Goal: Task Accomplishment & Management: Manage account settings

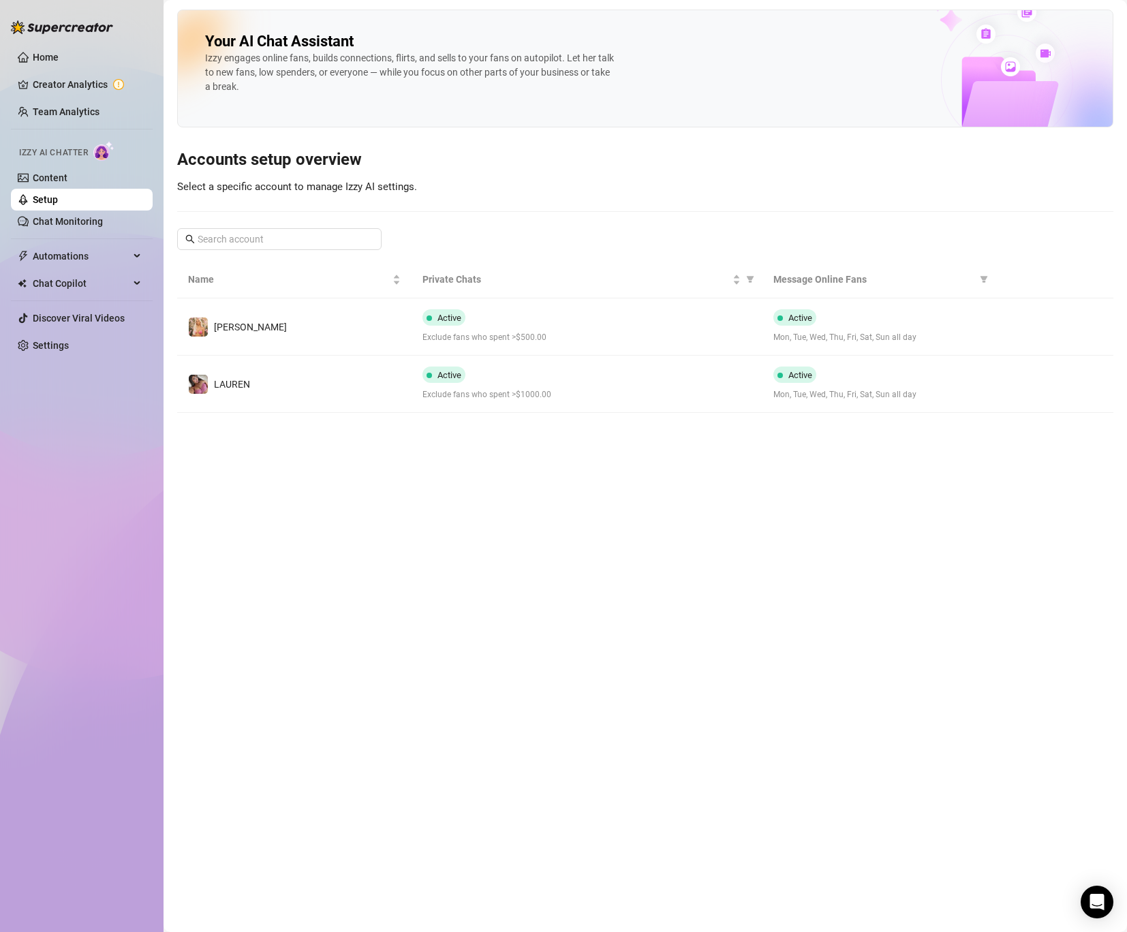
click at [58, 199] on link "Setup" at bounding box center [45, 199] width 25 height 11
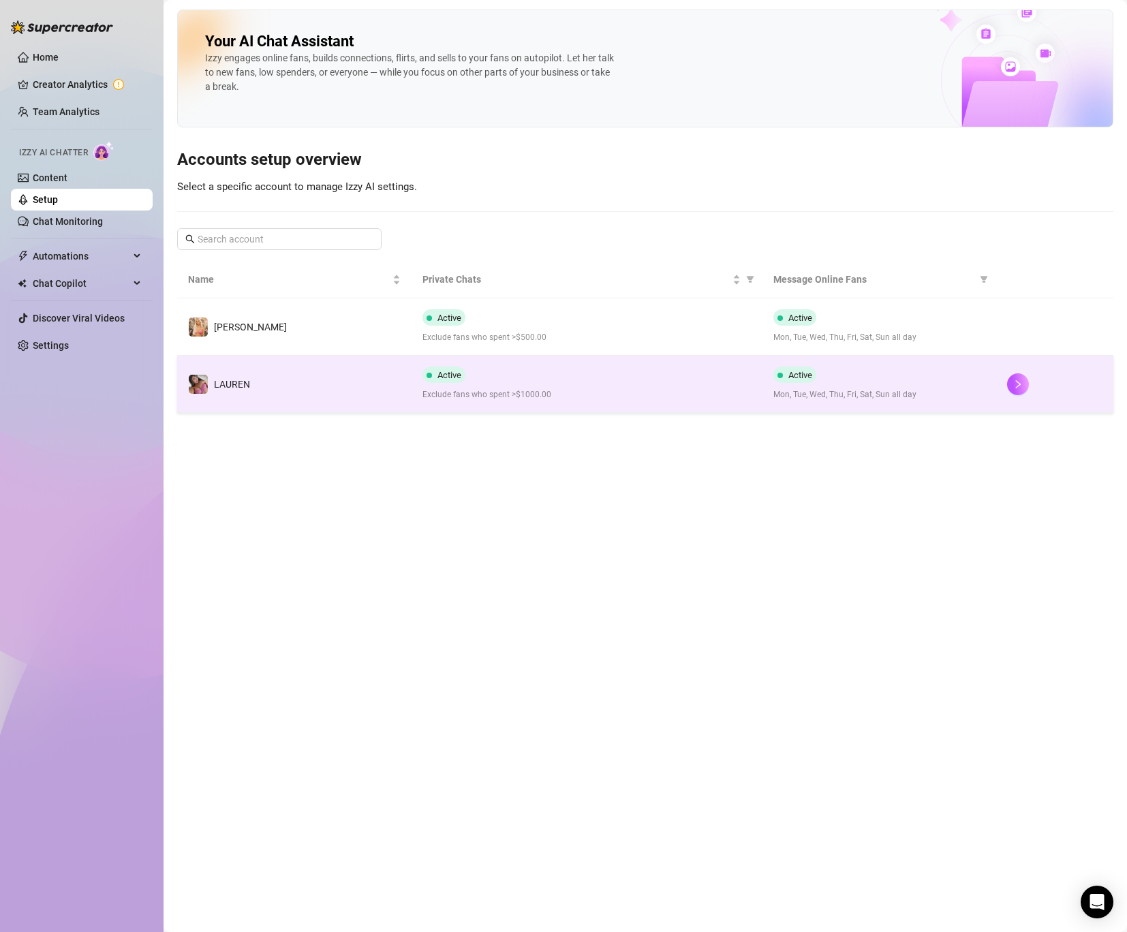
click at [288, 384] on td "️‍LAUREN" at bounding box center [294, 384] width 234 height 57
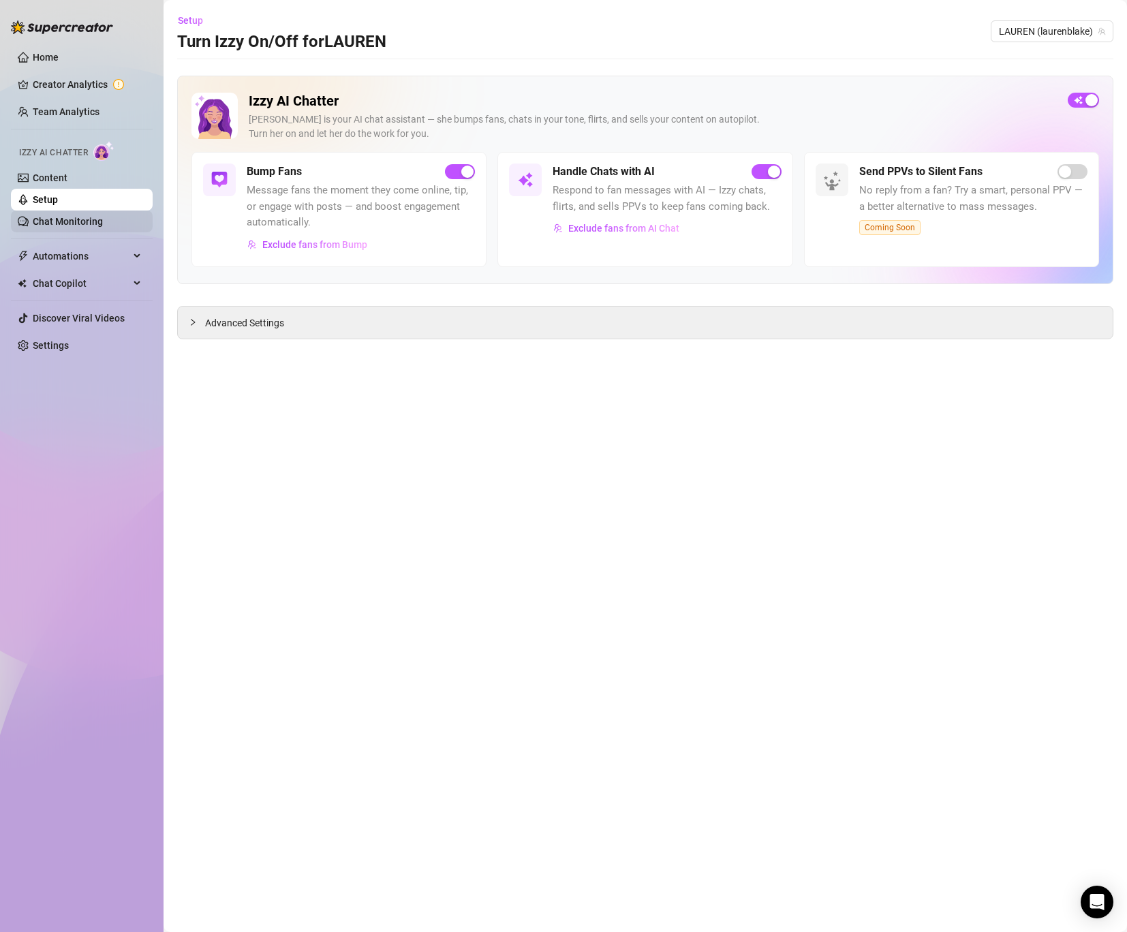
click at [69, 216] on link "Chat Monitoring" at bounding box center [68, 221] width 70 height 11
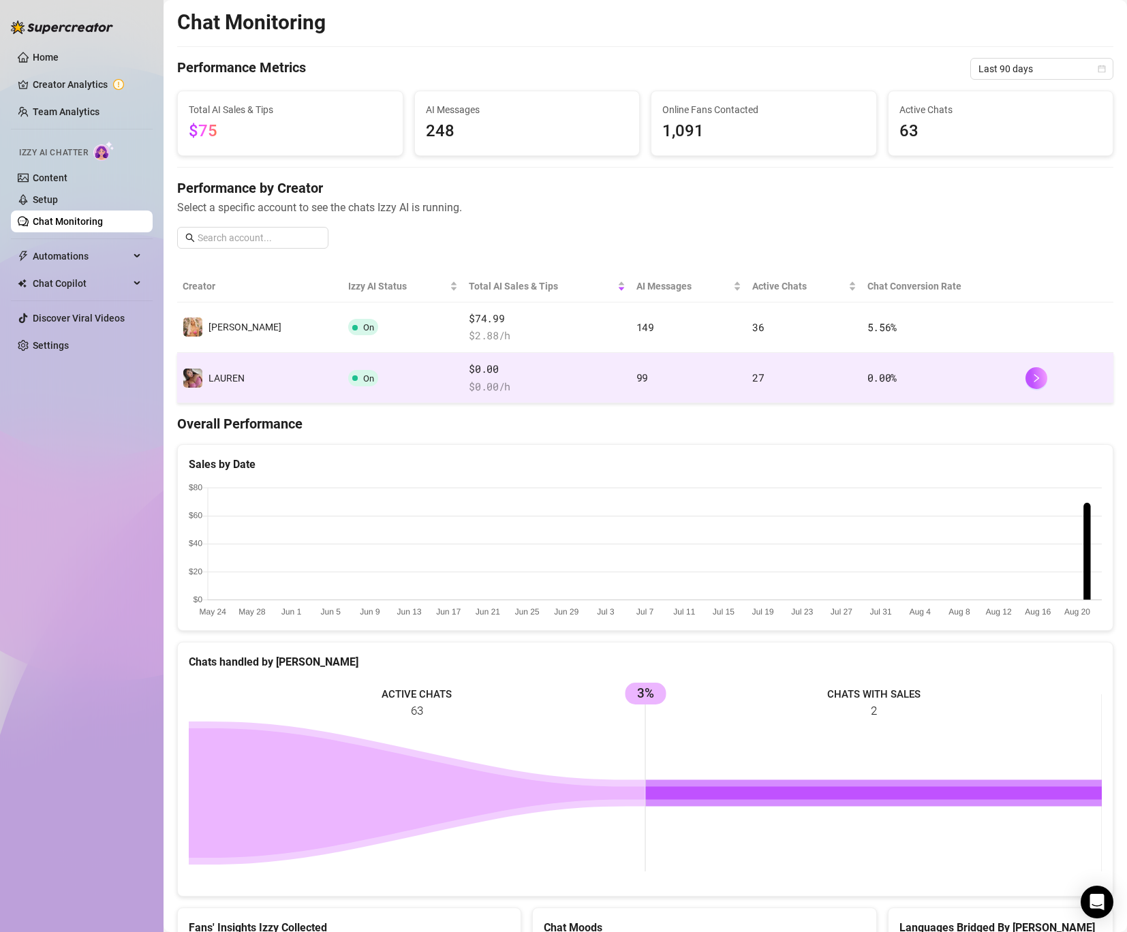
click at [261, 369] on td "️‍LAUREN" at bounding box center [260, 378] width 166 height 50
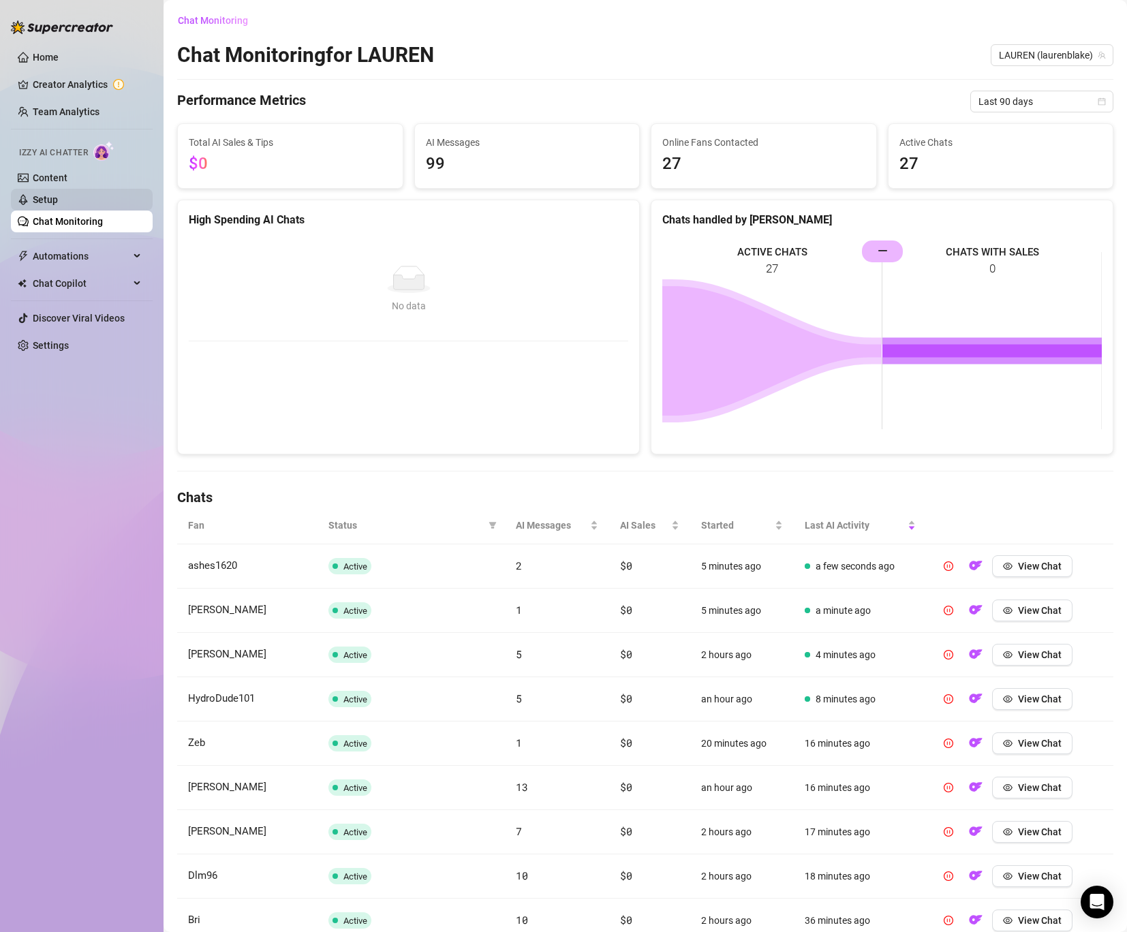
click at [58, 198] on link "Setup" at bounding box center [45, 199] width 25 height 11
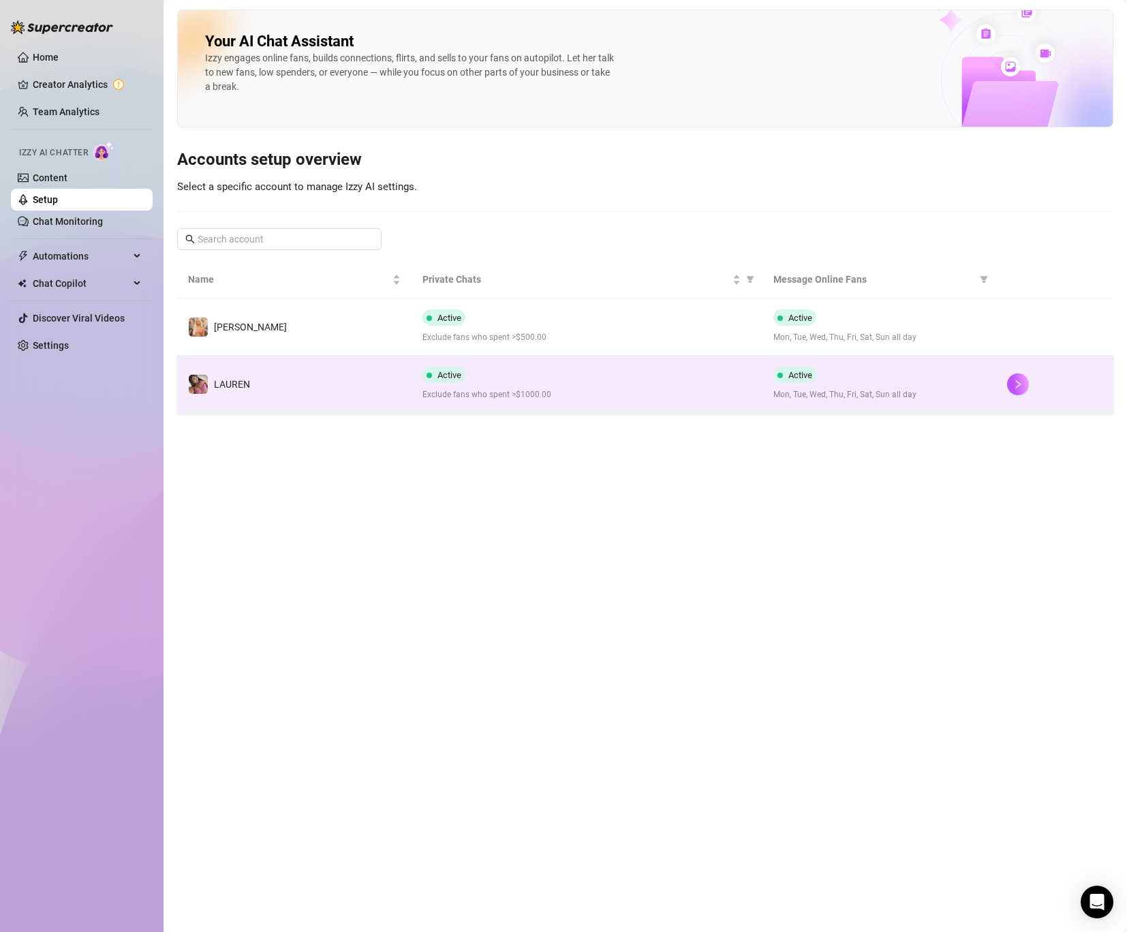
click at [333, 378] on td "️‍LAUREN" at bounding box center [294, 384] width 234 height 57
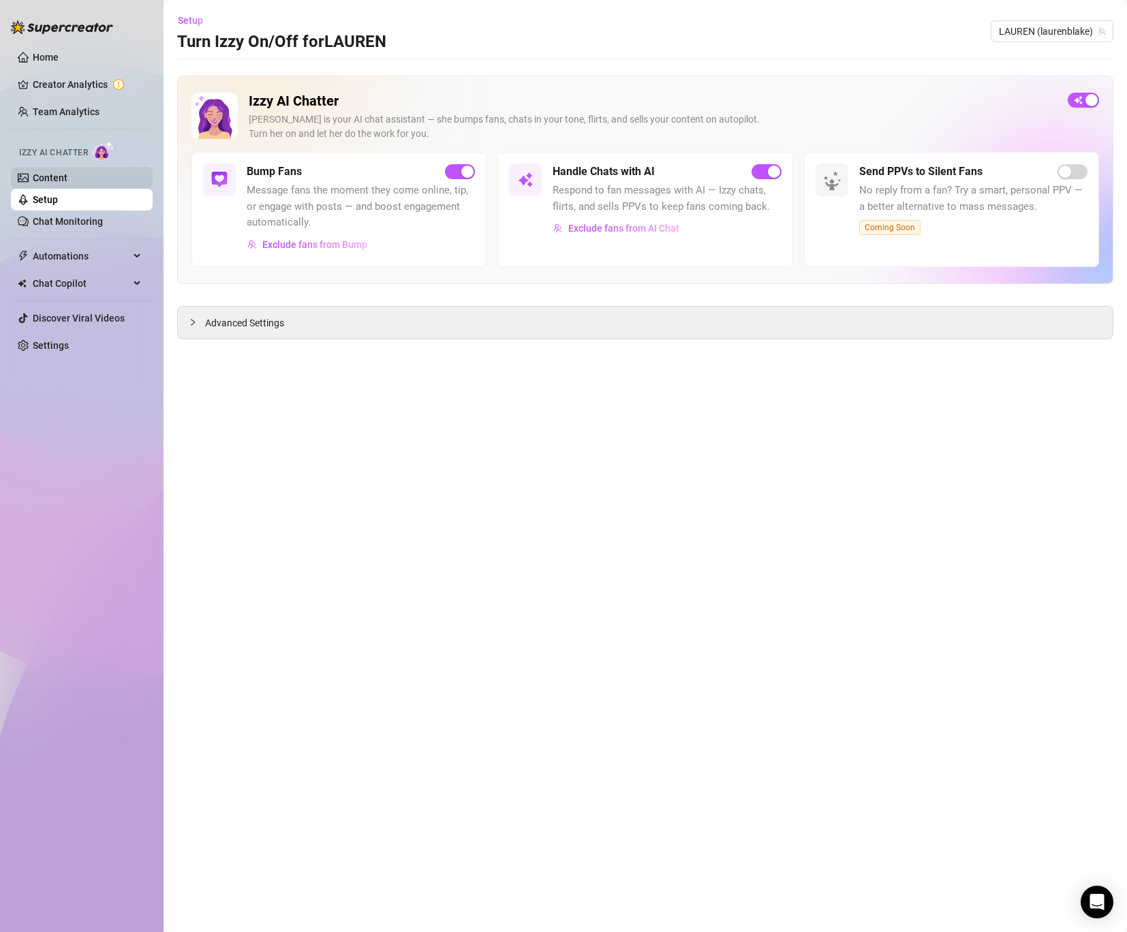
click at [67, 172] on link "Content" at bounding box center [50, 177] width 35 height 11
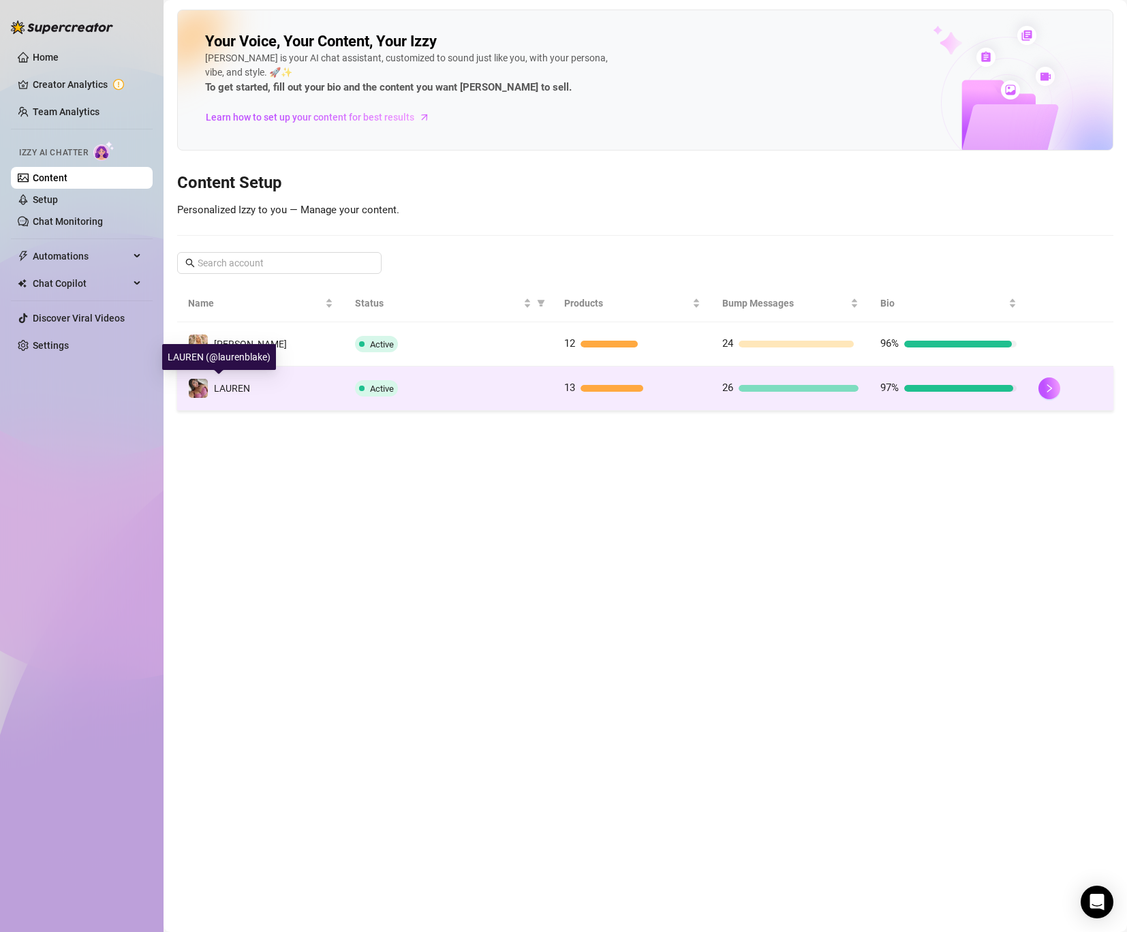
click at [219, 389] on span "️‍LAUREN" at bounding box center [232, 388] width 36 height 11
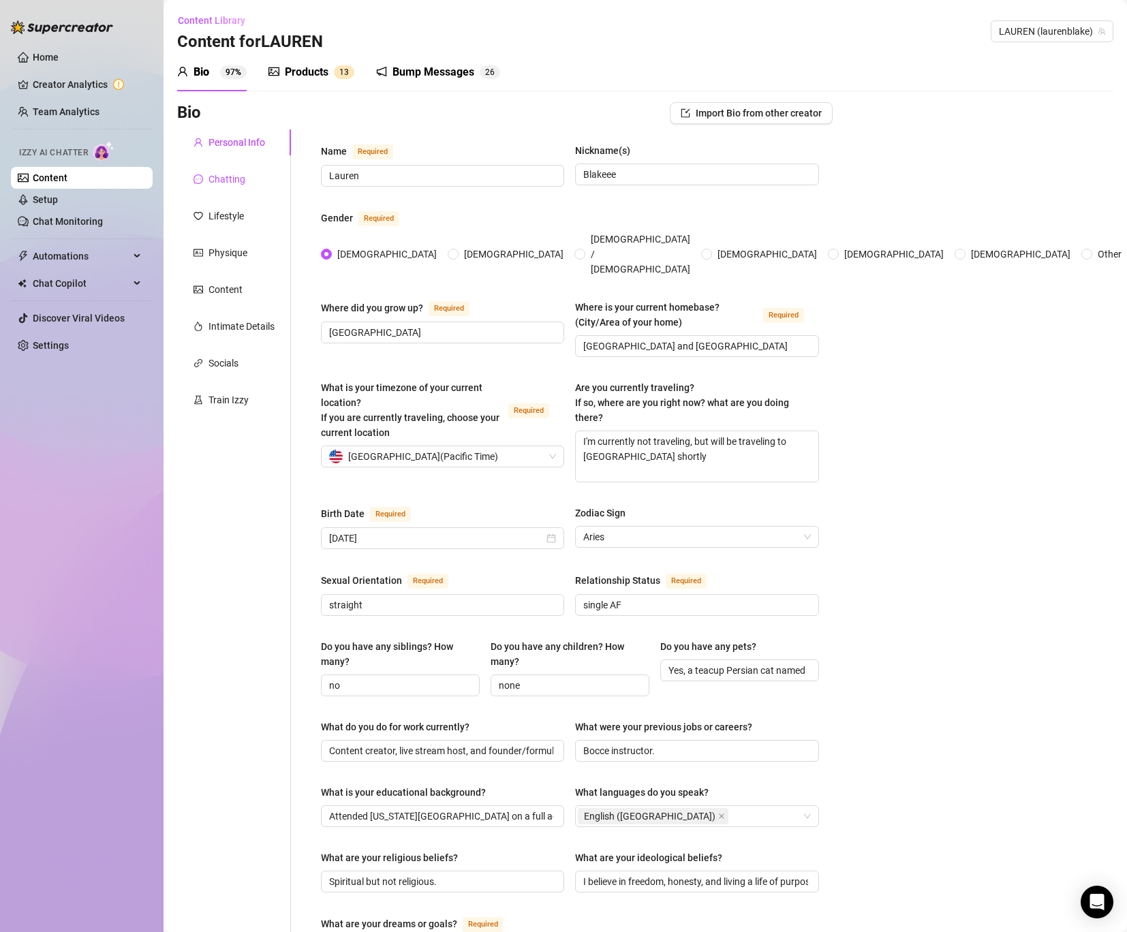
click at [241, 172] on div "Chatting" at bounding box center [227, 179] width 37 height 15
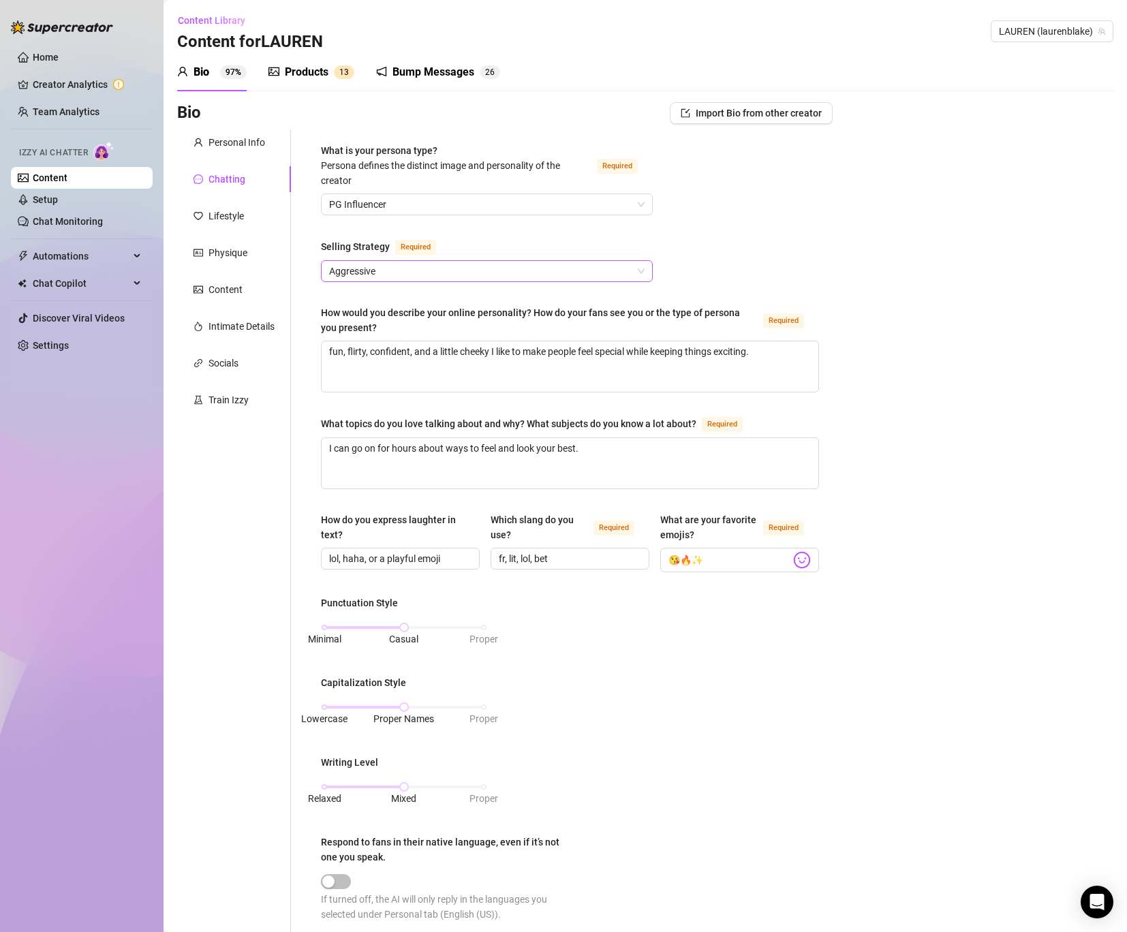
click at [444, 273] on span "Aggressive" at bounding box center [487, 271] width 316 height 20
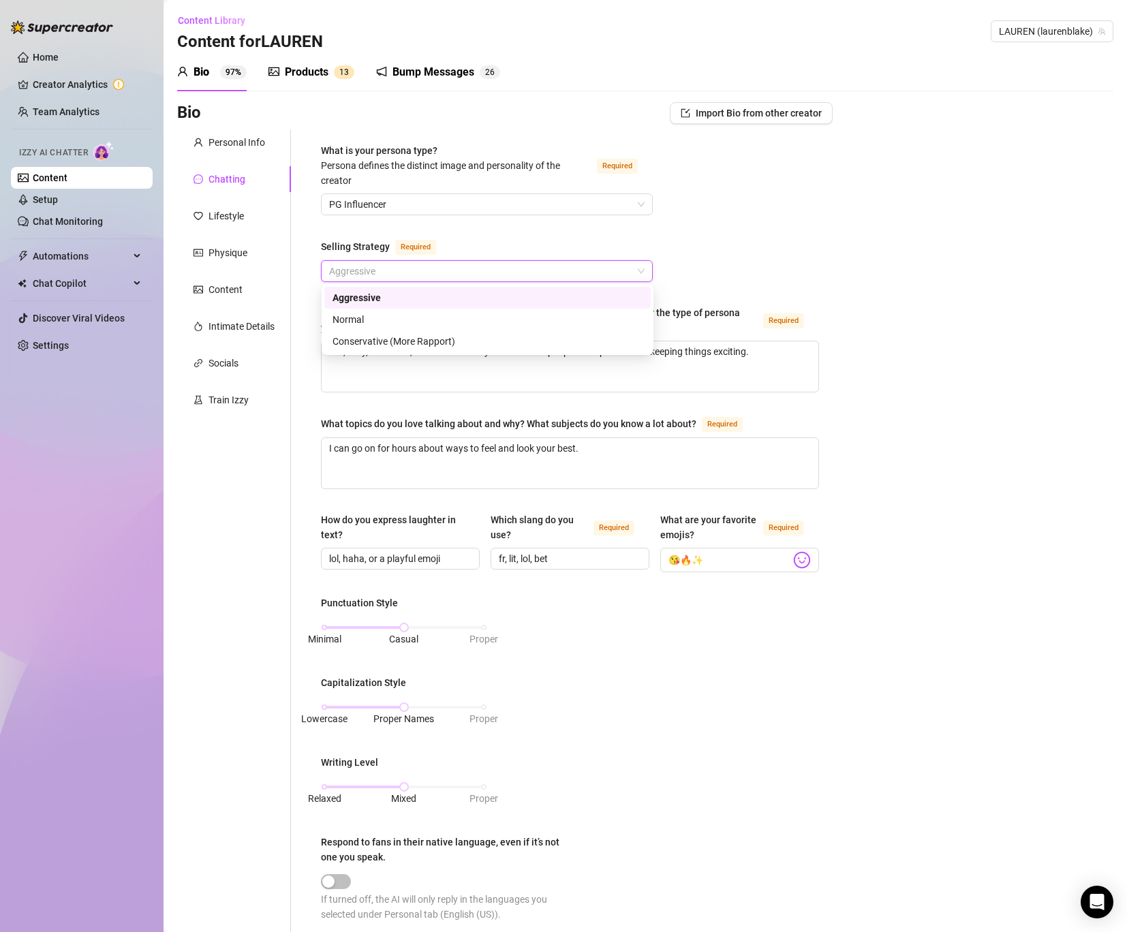
click at [757, 257] on div "What is your persona type? [PERSON_NAME] defines the distinct image and persona…" at bounding box center [570, 666] width 498 height 1047
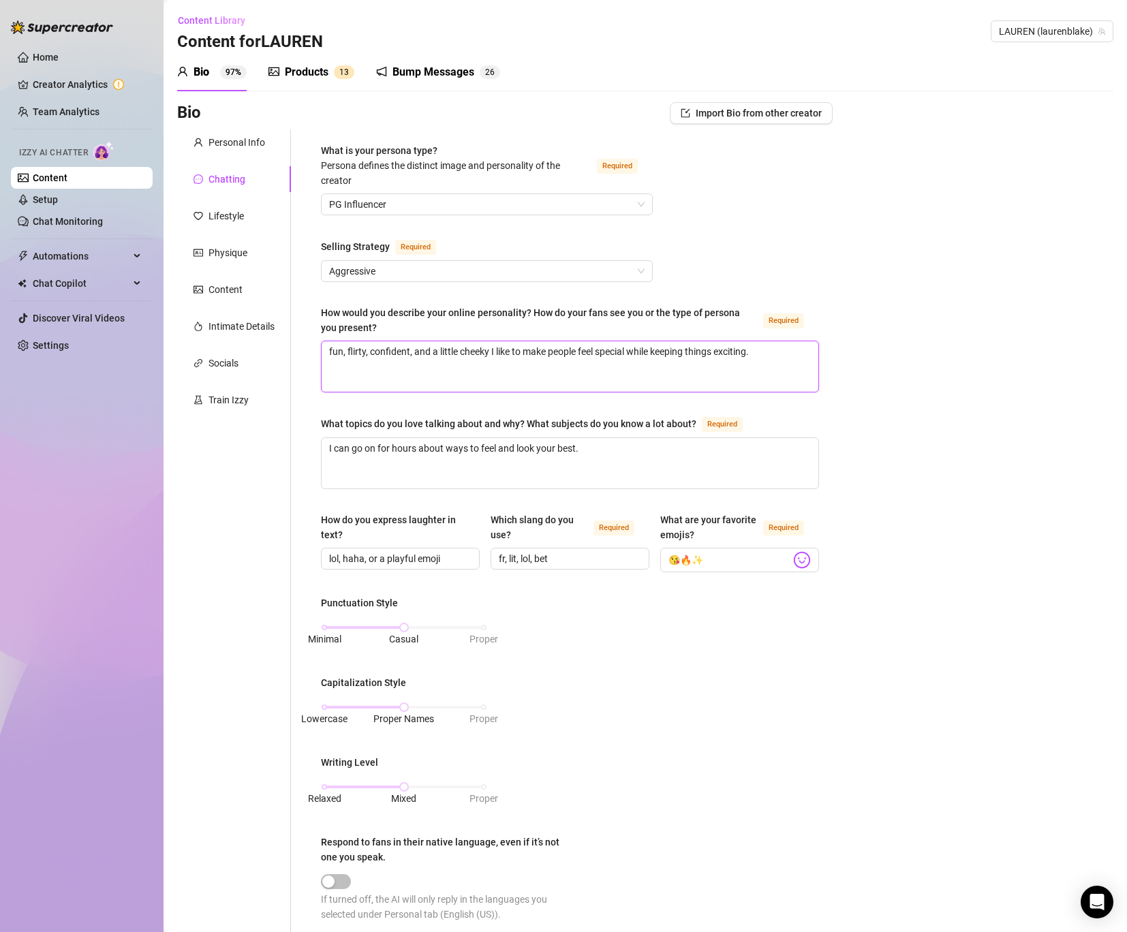
click at [328, 350] on textarea "fun, flirty, confident, and a little cheeky I like to make people feel special …" at bounding box center [570, 366] width 497 height 50
type textarea "gfun, flirty, confident, and a little cheeky I like to make people feel special…"
type textarea "gefun, flirty, confident, and a little cheeky I like to make people feel specia…"
type textarea "getfun, flirty, confident, and a little cheeky I like to make people feel speci…"
type textarea "getsfun, flirty, confident, and a little cheeky I like to make people feel spec…"
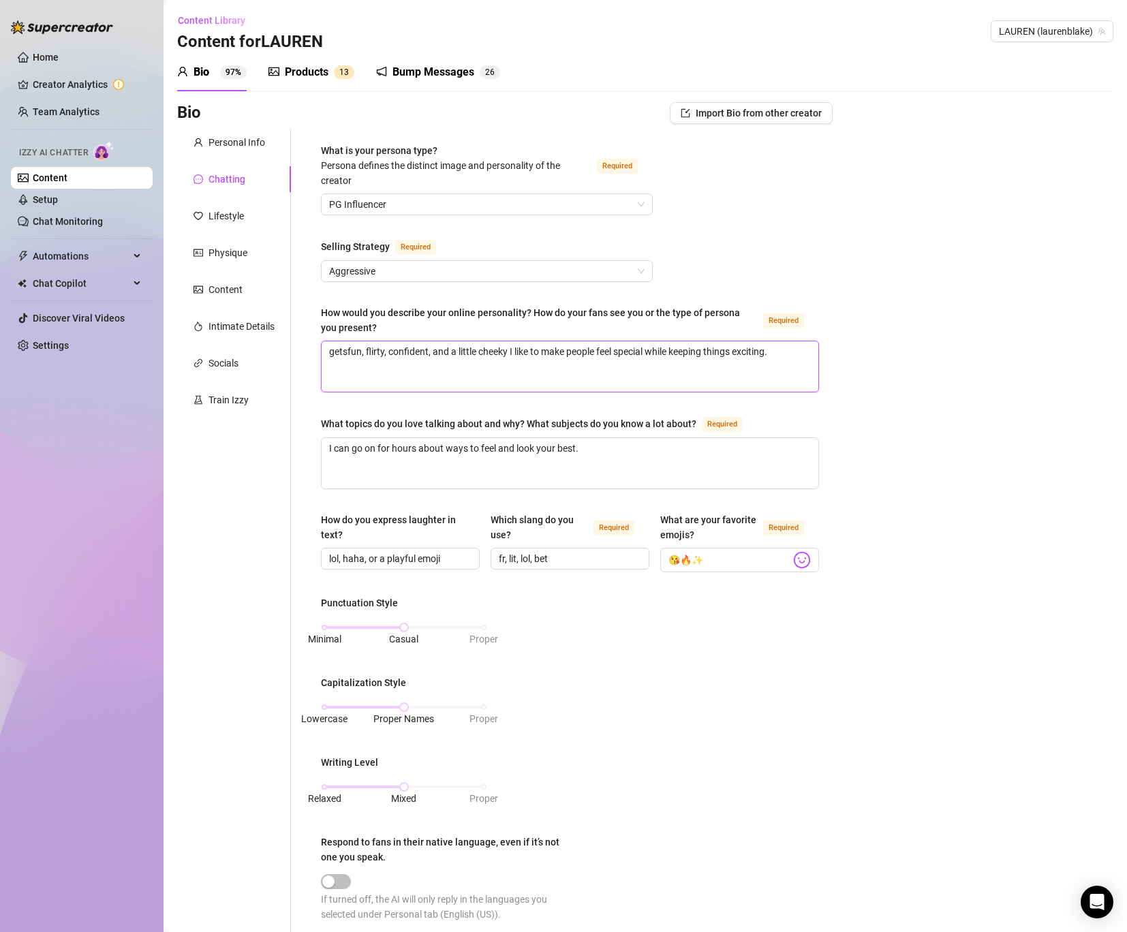
type textarea "gets fun, flirty, confident, and a little cheeky I like to make people feel spe…"
type textarea "gets rfun, flirty, confident, and a little cheeky I like to make people feel sp…"
type textarea "gets rifun, flirty, confident, and a little cheeky I like to make people feel s…"
type textarea "gets rigfun, flirty, confident, and a little cheeky I like to make people feel …"
type textarea "gets righfun, flirty, confident, and a little cheeky I like to make people feel…"
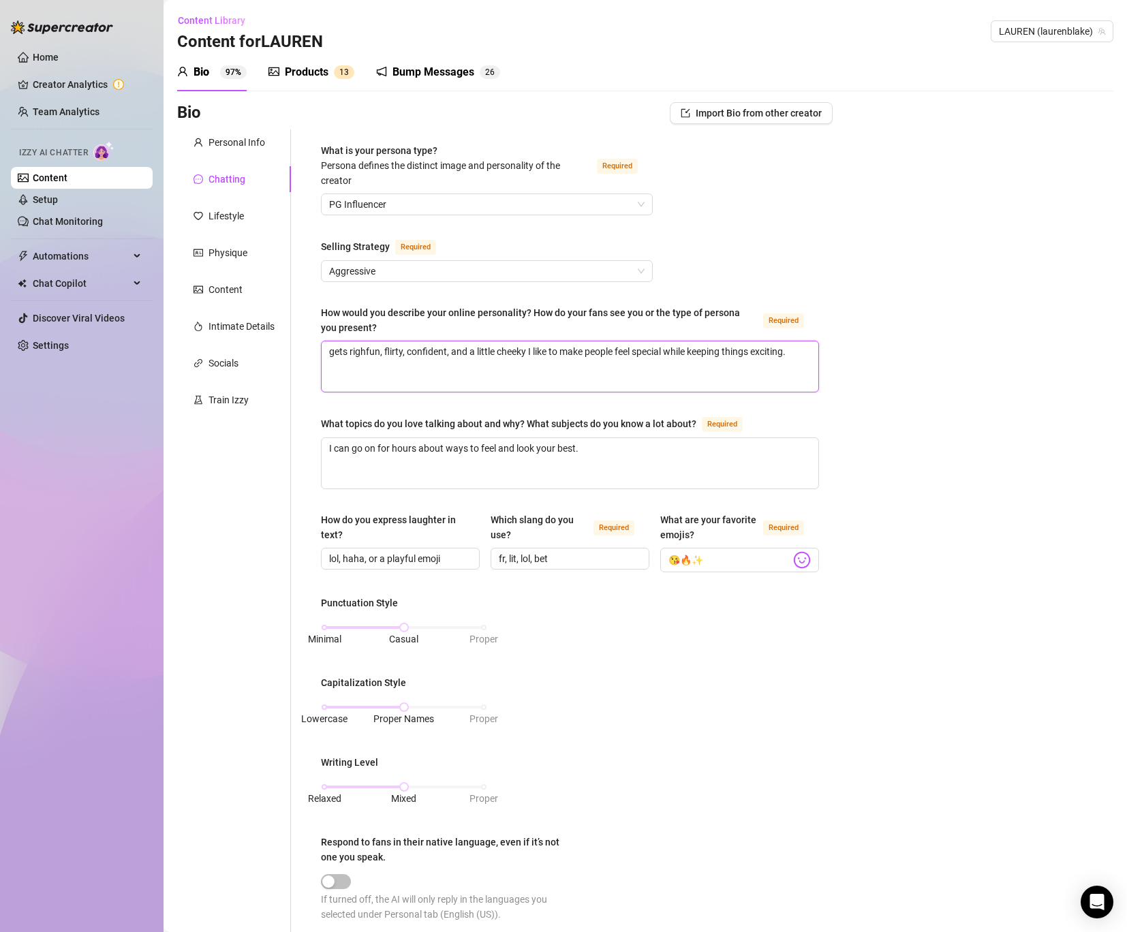
type textarea "gets rightfun, flirty, confident, and a little cheeky I like to make people fee…"
type textarea "gets right fun, flirty, confident, and a little cheeky I like to make people fe…"
type textarea "gets right tfun, flirty, confident, and a little cheeky I like to make people f…"
type textarea "gets right tofun, flirty, confident, and a little cheeky I like to make people …"
type textarea "gets right to fun, flirty, confident, and a little cheeky I like to make people…"
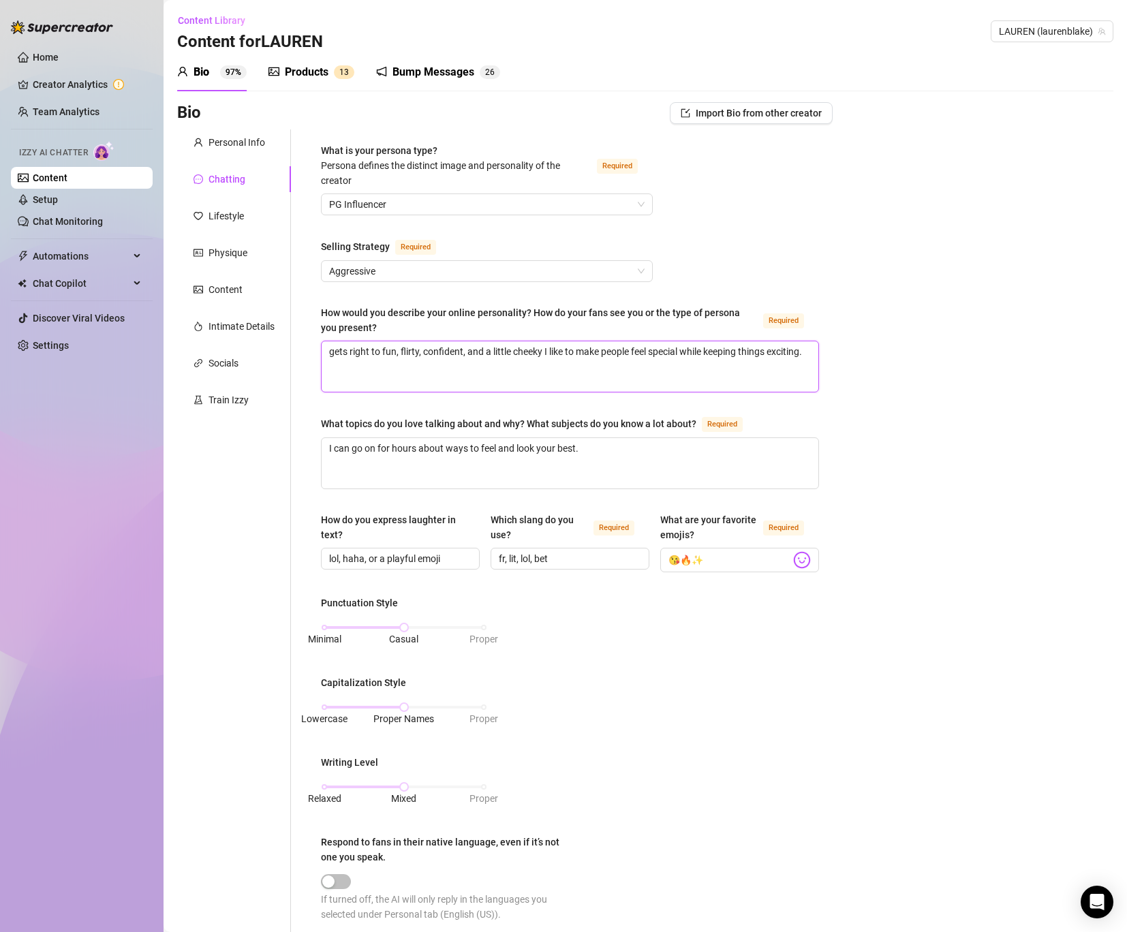
type textarea "gets right to tfun, flirty, confident, and a little cheeky I like to make peopl…"
type textarea "gets right to thfun, flirty, confident, and a little cheeky I like to make peop…"
type textarea "gets right to thefun, flirty, confident, and a little cheeky I like to make peo…"
type textarea "gets right to the fun, flirty, confident, and a little cheeky I like to make pe…"
type textarea "gets right to the sfun, flirty, confident, and a little cheeky I like to make p…"
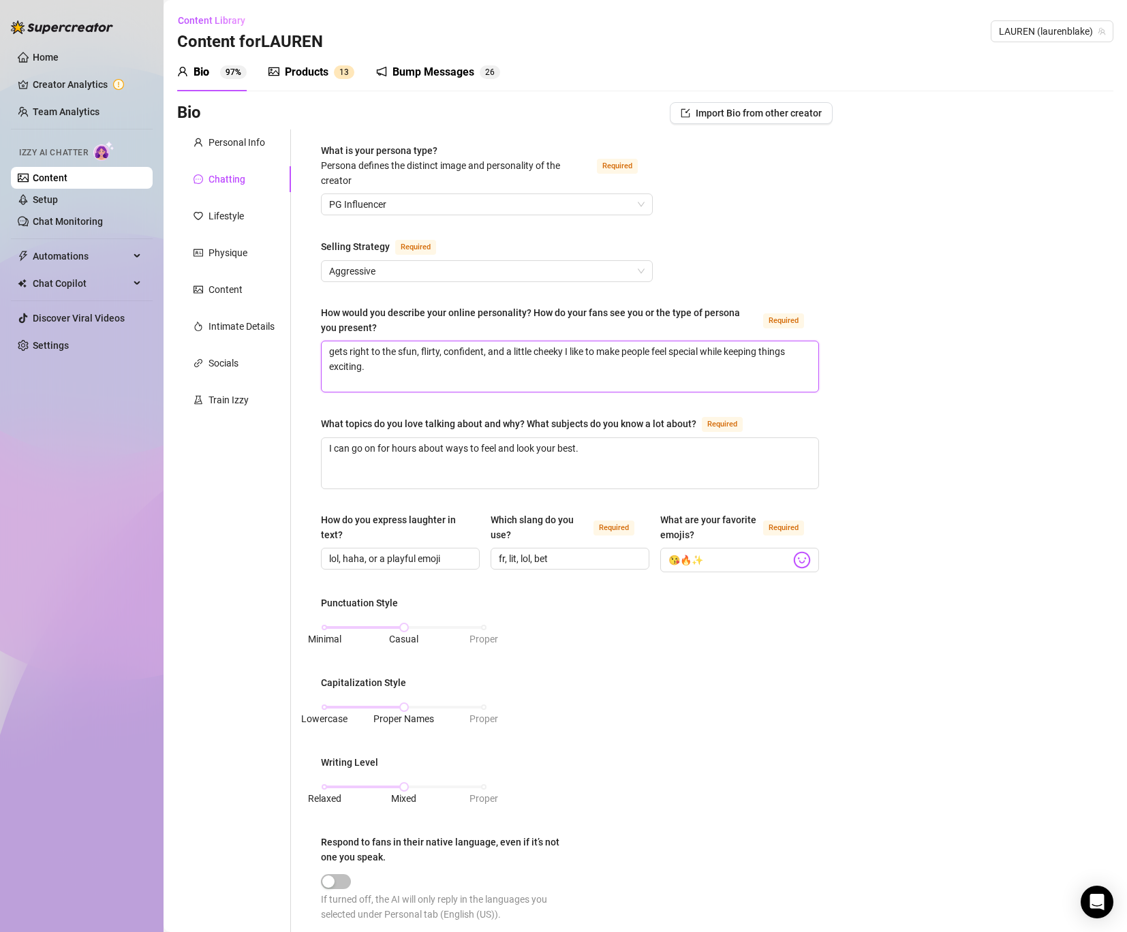
type textarea "gets right to the sefun, flirty, confident, and a little cheeky I like to make …"
type textarea "gets right to the selfun, flirty, confident, and a little cheeky I like to make…"
type textarea "gets right to the sellfun, flirty, confident, and a little cheeky I like to mak…"
type textarea "gets right to the sell fun, flirty, confident, and a little cheeky I like to ma…"
type textarea "gets right to the sell tfun, flirty, confident, and a little cheeky I like to m…"
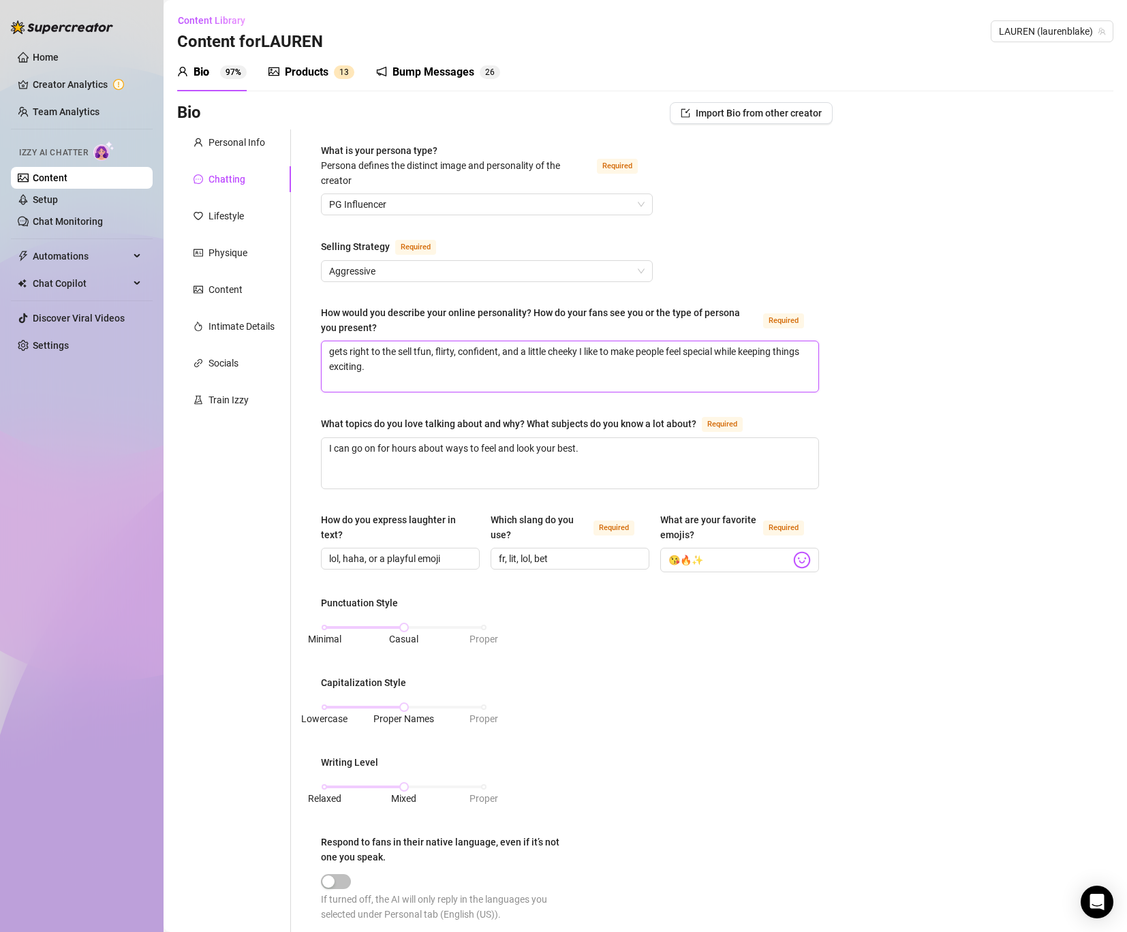
type textarea "gets right to the sell thfun, flirty, confident, and a little cheeky I like to …"
type textarea "gets right to the sell thefun, flirty, confident, and a little cheeky I like to…"
type textarea "gets right to the sell thenfun, flirty, confident, and a little cheeky I like t…"
type textarea "gets right to the sell then fun, flirty, confident, and a little cheeky I like …"
type textarea "gets right to the sell then cfun, flirty, confident, and a little cheeky I like…"
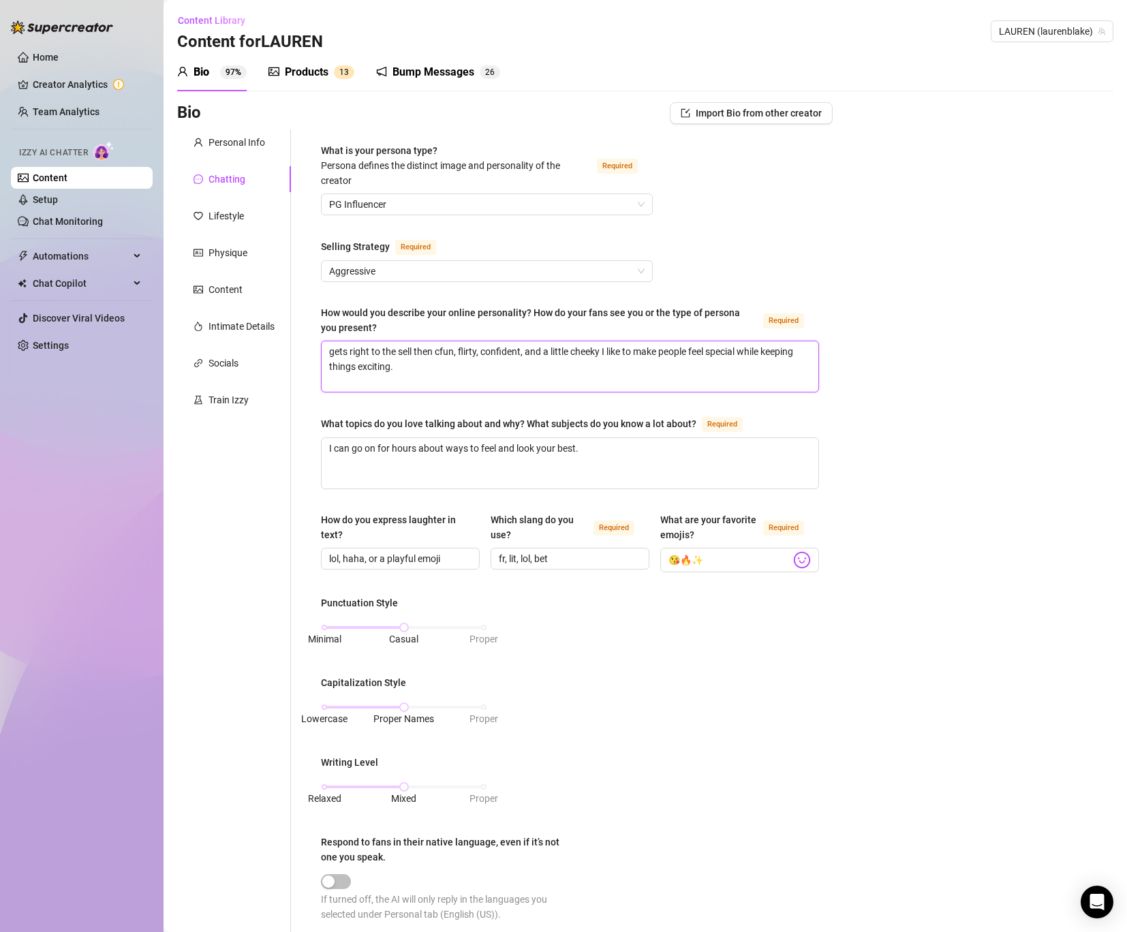
type textarea "gets right to the sell then cvfun, flirty, confident, and a little cheeky I lik…"
type textarea "gets right to the sell then cvhfun, flirty, confident, and a little cheeky I li…"
type textarea "gets right to the sell then cvhafun, flirty, confident, and a little cheeky I l…"
type textarea "gets right to the sell then cvhatfun, flirty, confident, and a little cheeky I …"
type textarea "gets right to the sell then cvhatsfun, flirty, confident, and a little cheeky I…"
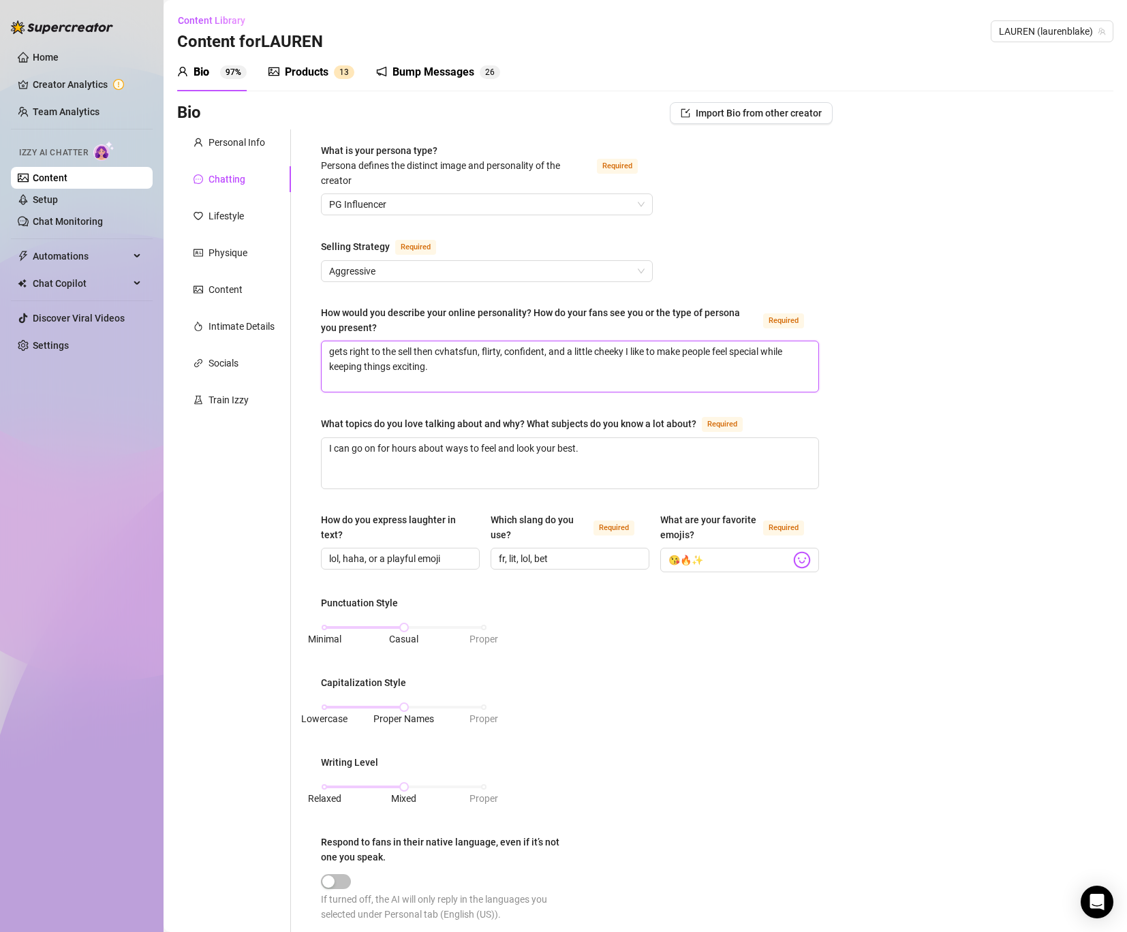
type textarea "gets right to the sell then [DOMAIN_NAME], flirty, confident, and a little chee…"
type textarea "gets right to the sell then cvhats. fun, flirty, confident, and a little cheeky…"
click at [444, 357] on textarea "gets right to the sell then cvhats. fun, flirty, confident, and a little cheeky…" at bounding box center [570, 366] width 497 height 50
type textarea "gets right to the sell then chats. fun, flirty, confident, and a little cheeky …"
click at [606, 632] on div "Punctuation Style Minimal Casual Proper Capitalization Style Lowercase Proper N…" at bounding box center [570, 765] width 498 height 339
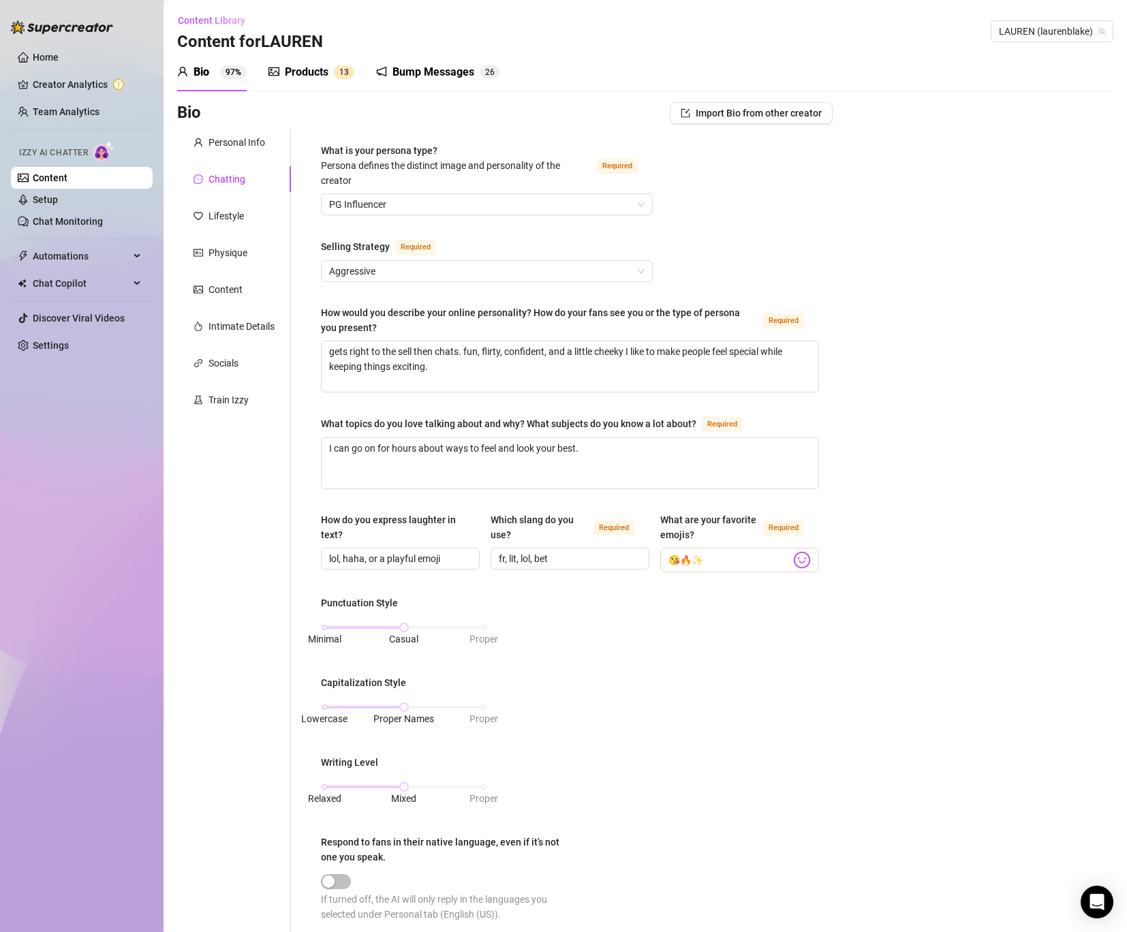
scroll to position [390, 0]
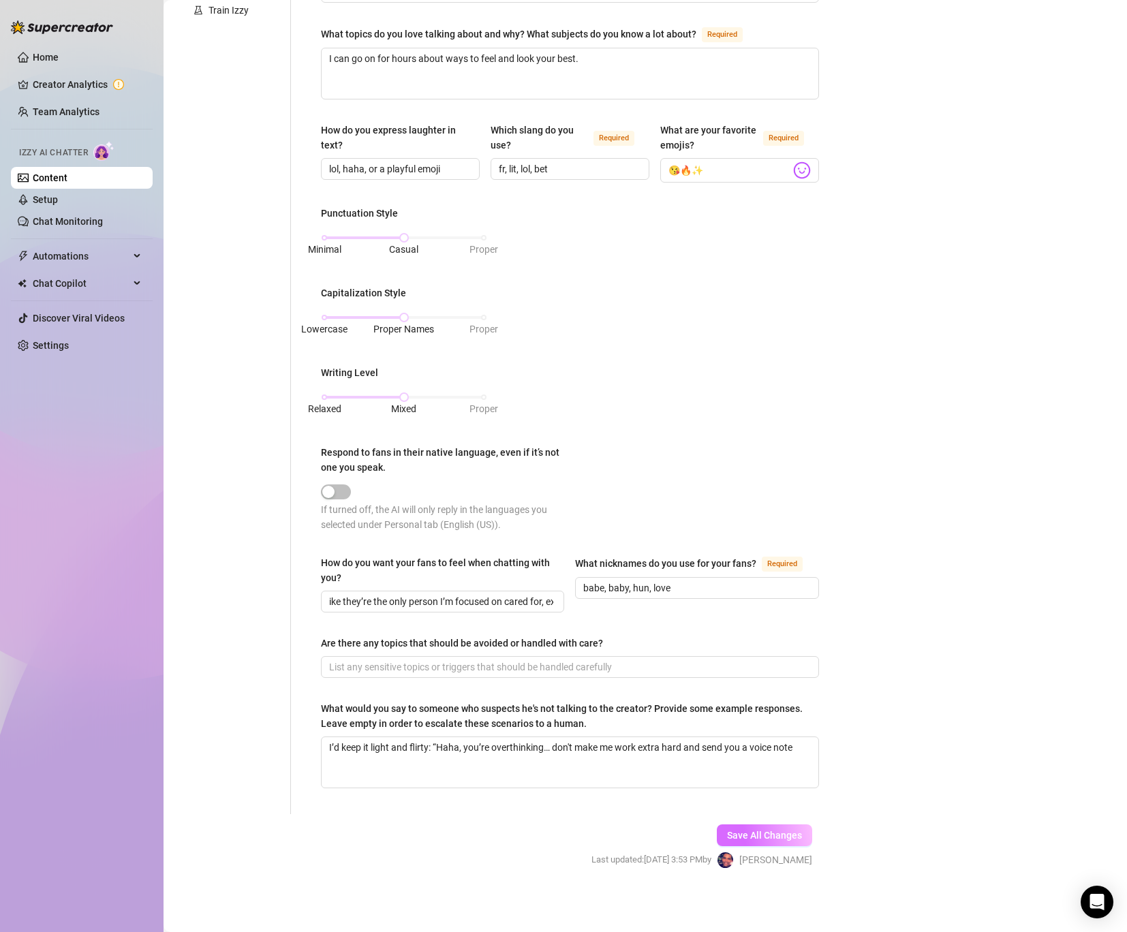
click at [741, 830] on span "Save All Changes" at bounding box center [764, 835] width 75 height 11
click at [433, 673] on input "Are there any topics that should be avoided or handled with care?" at bounding box center [568, 667] width 479 height 15
